Goal: Check status

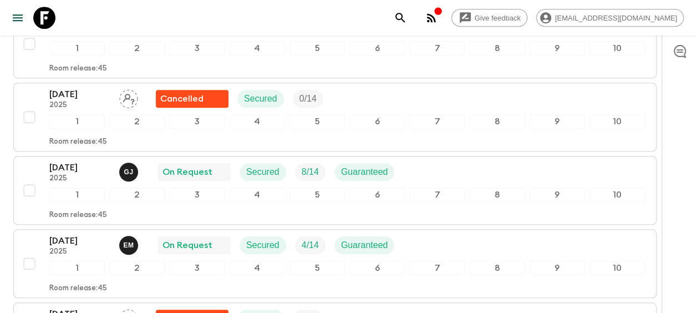
scroll to position [388, 0]
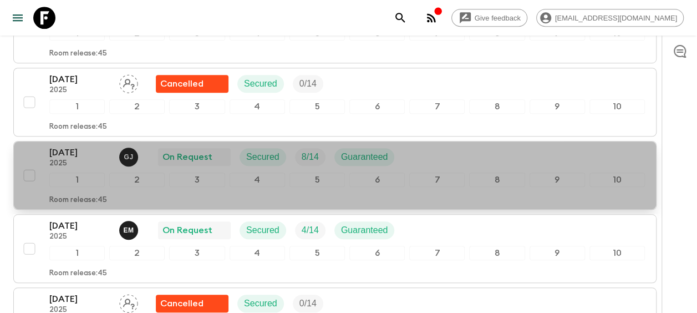
click at [78, 153] on p "[DATE]" at bounding box center [79, 152] width 61 height 13
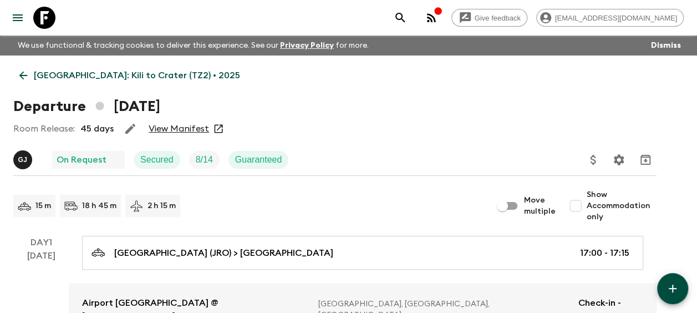
click at [179, 128] on link "View Manifest" at bounding box center [179, 128] width 60 height 11
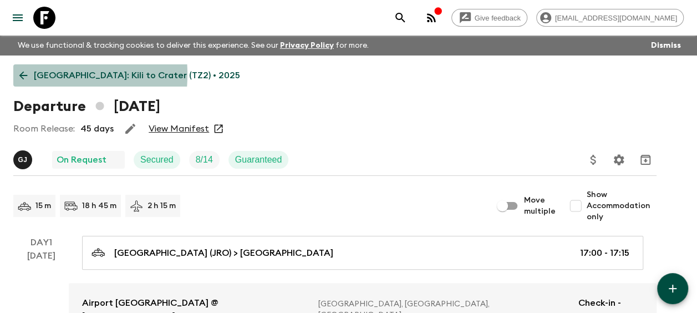
click at [26, 74] on icon at bounding box center [23, 75] width 12 height 12
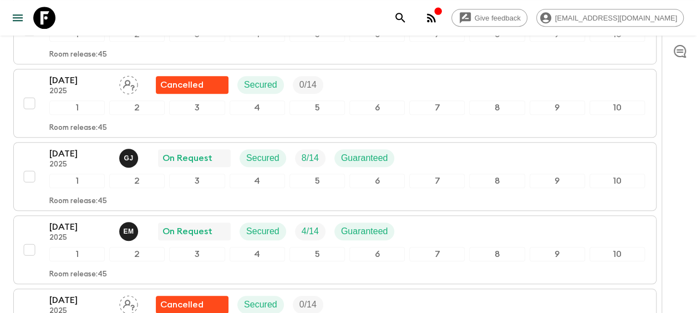
scroll to position [405, 0]
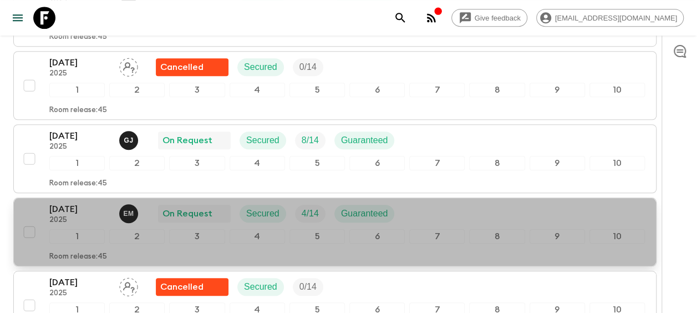
click at [82, 205] on p "[DATE]" at bounding box center [79, 208] width 61 height 13
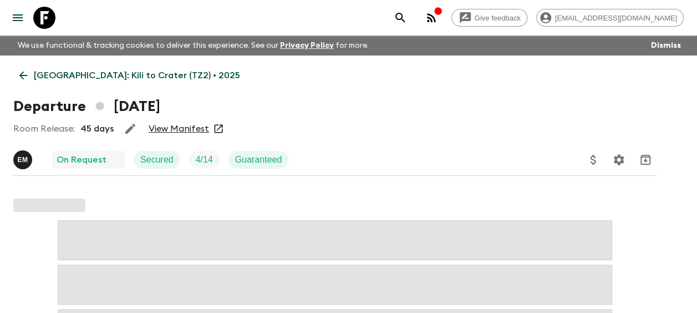
click at [176, 128] on link "View Manifest" at bounding box center [179, 128] width 60 height 11
